Goal: Transaction & Acquisition: Purchase product/service

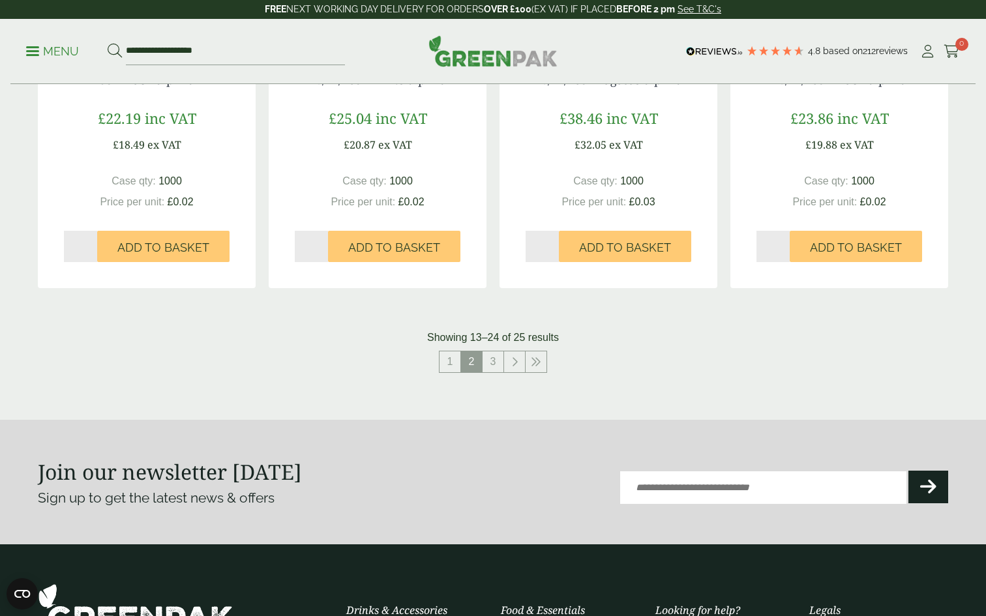
scroll to position [1438, 0]
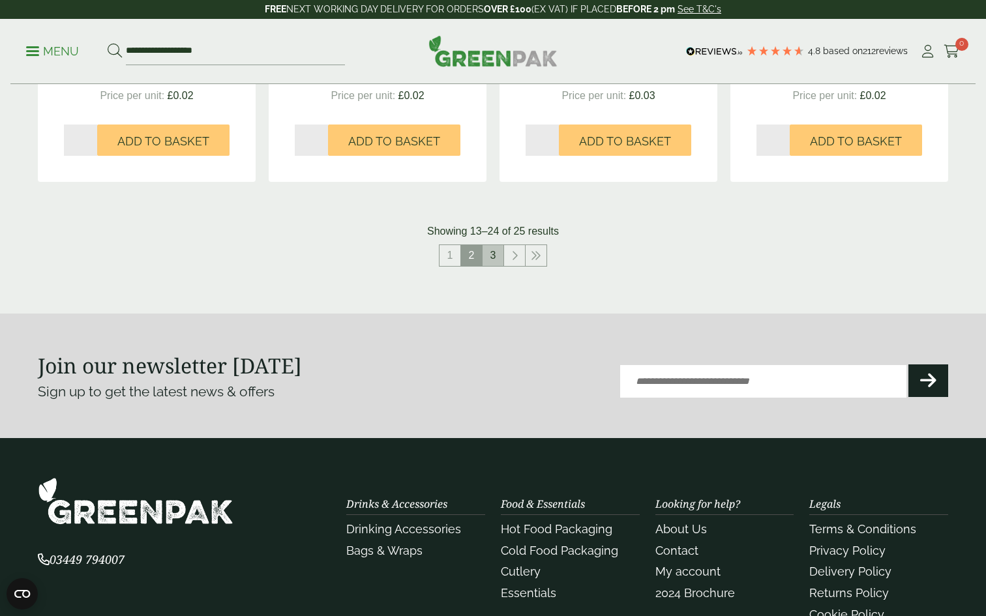
click at [492, 252] on link "3" at bounding box center [493, 255] width 21 height 21
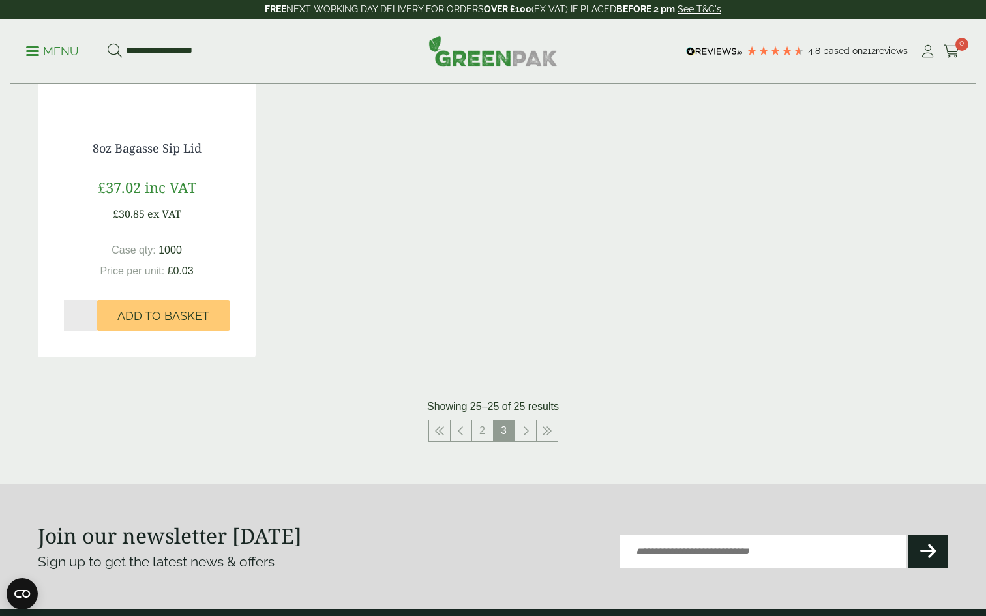
scroll to position [493, 0]
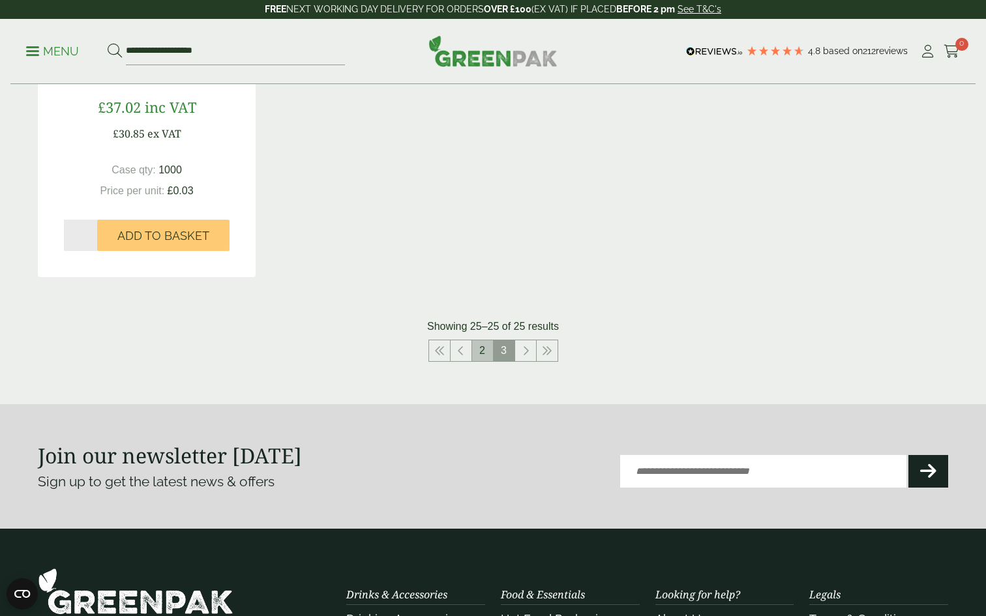
click at [481, 348] on link "2" at bounding box center [482, 350] width 21 height 21
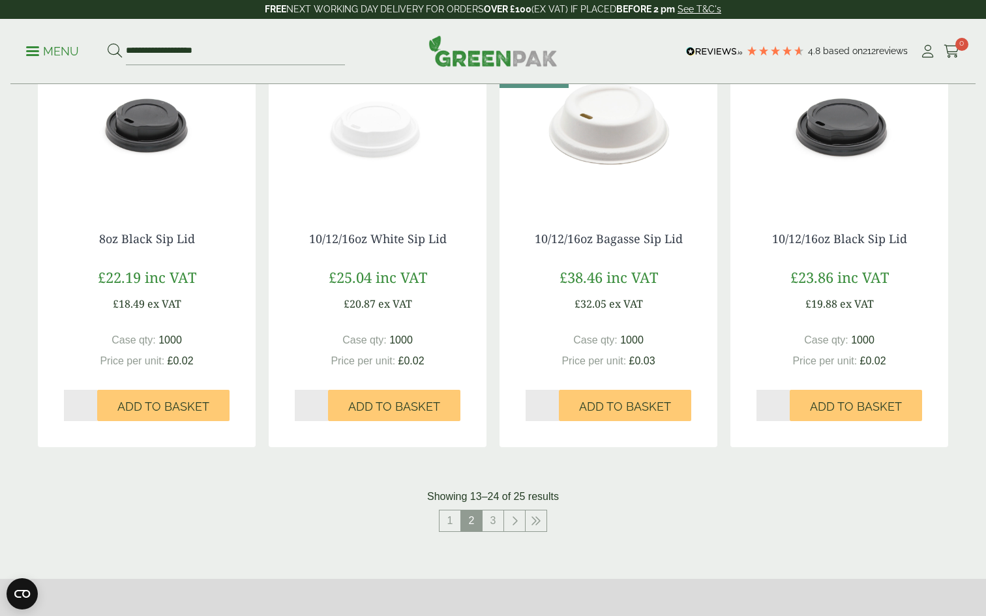
scroll to position [1177, 0]
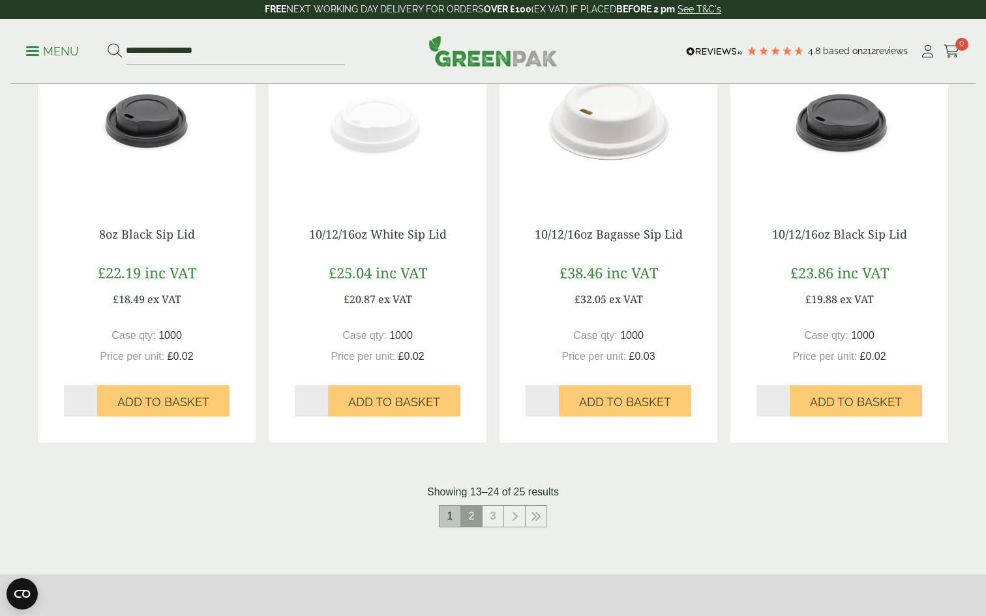
click at [451, 509] on link "1" at bounding box center [450, 516] width 21 height 21
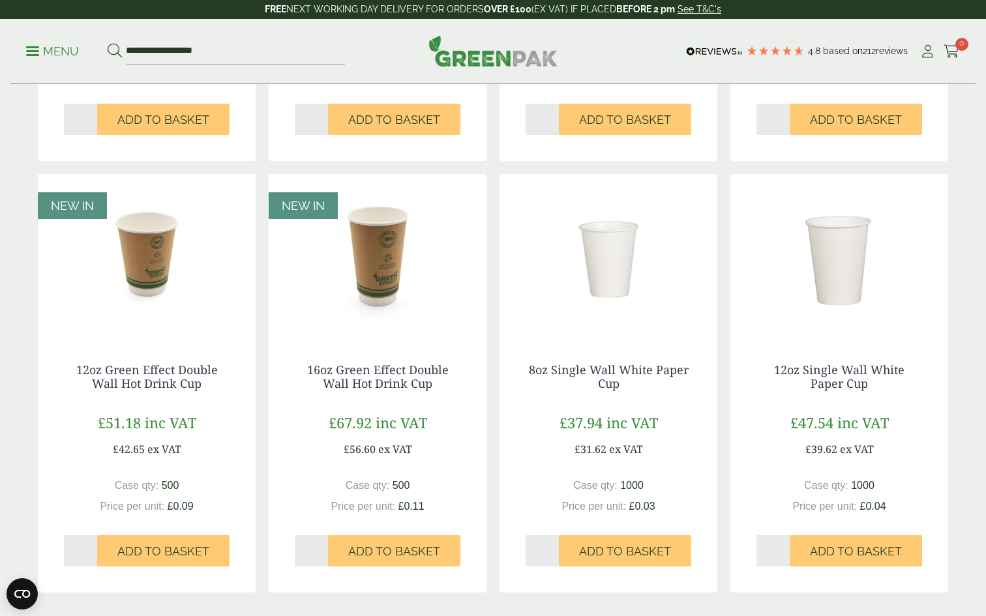
scroll to position [1081, 0]
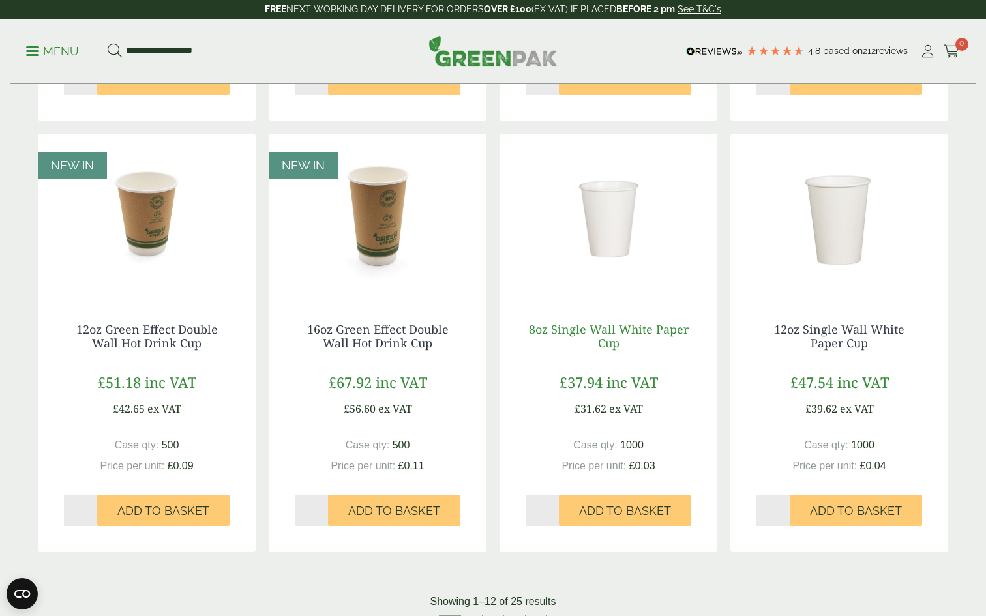
click at [605, 340] on link "8oz Single Wall White Paper Cup" at bounding box center [609, 337] width 160 height 30
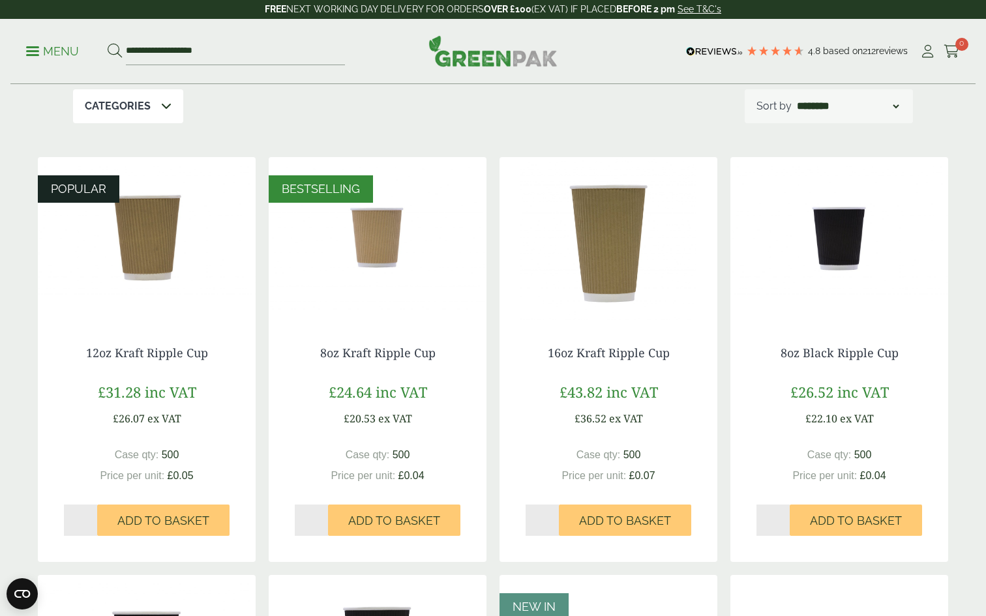
scroll to position [209, 0]
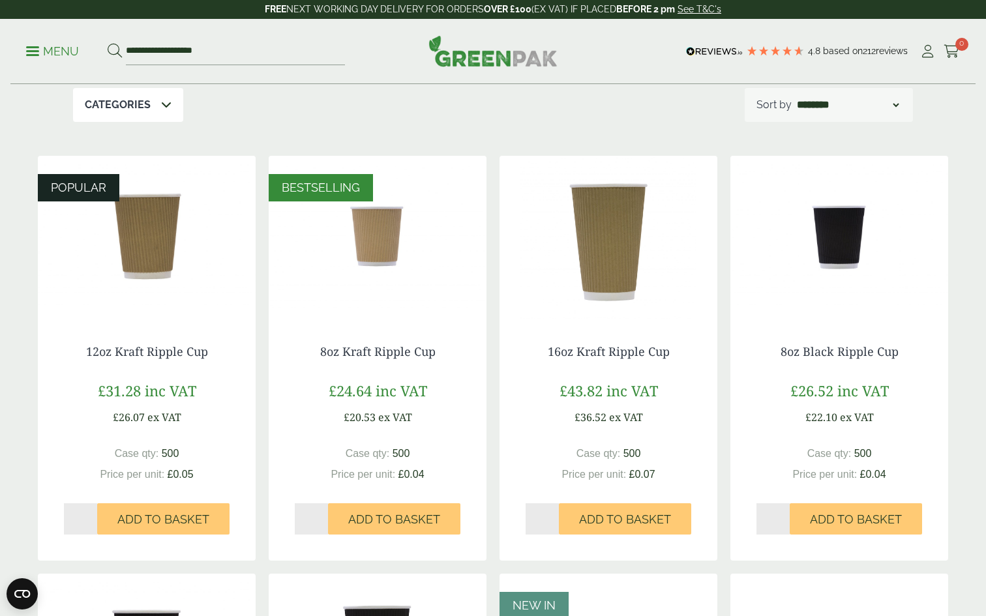
click at [843, 249] on img at bounding box center [840, 237] width 218 height 163
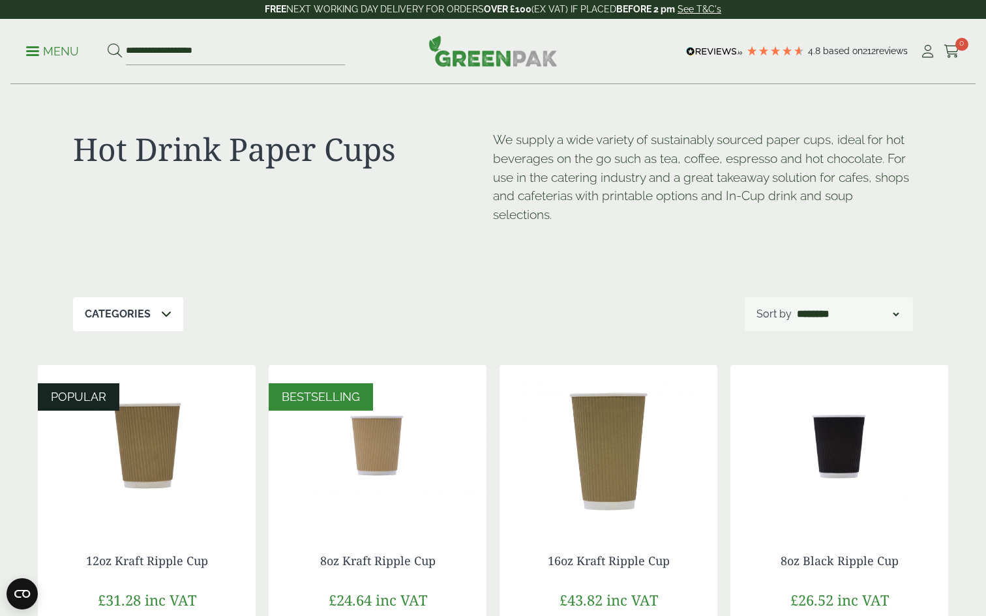
scroll to position [0, 0]
